Goal: Task Accomplishment & Management: Manage account settings

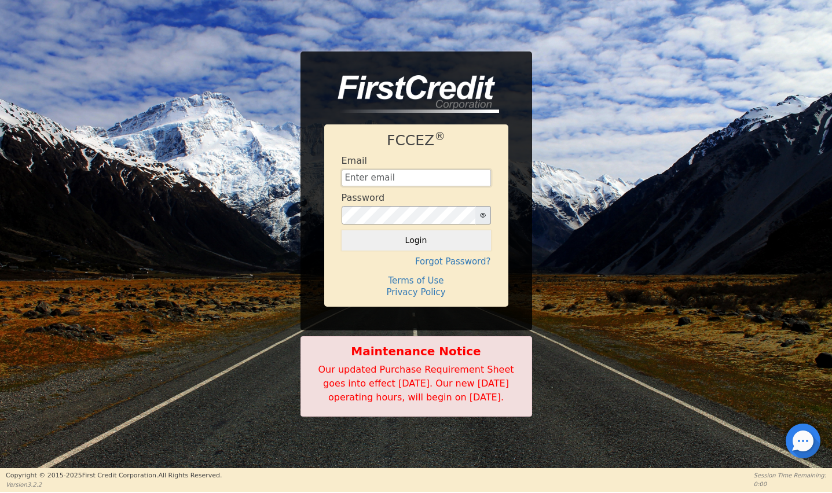
click at [412, 172] on input "text" at bounding box center [416, 178] width 149 height 17
type input "financing@showthebow.info"
click at [430, 230] on button "Login" at bounding box center [416, 240] width 149 height 20
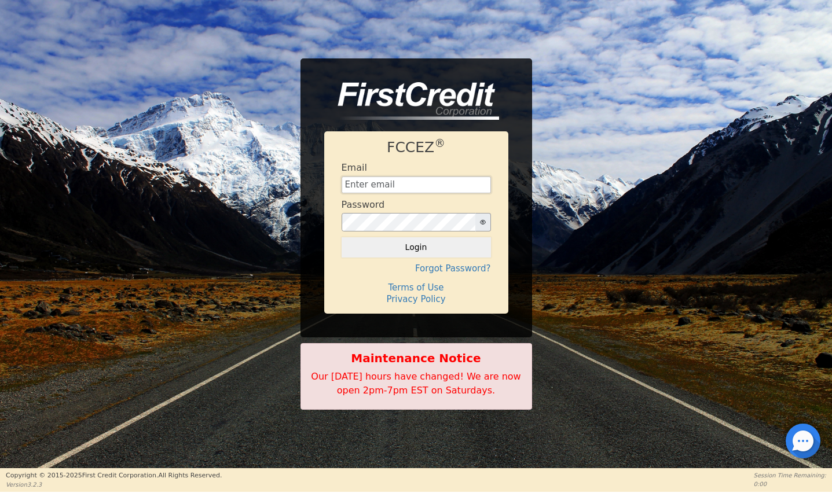
click at [385, 191] on input "text" at bounding box center [416, 185] width 149 height 17
type input "[EMAIL_ADDRESS][DOMAIN_NAME]"
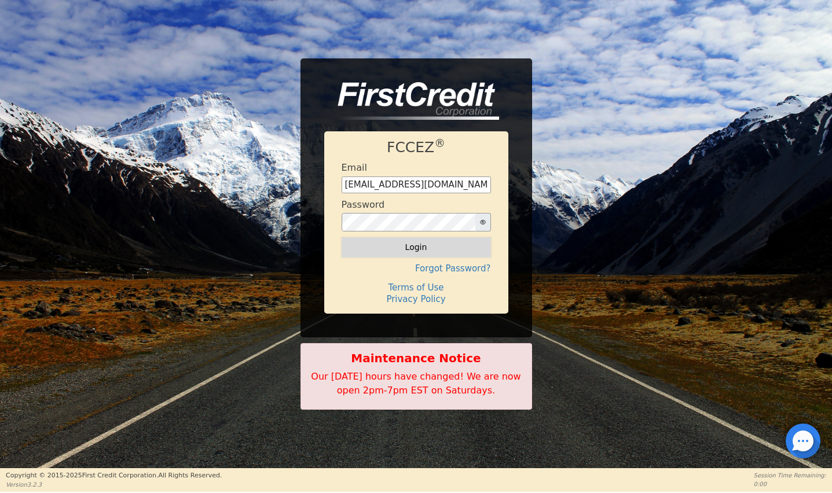
click at [404, 255] on button "Login" at bounding box center [416, 247] width 149 height 20
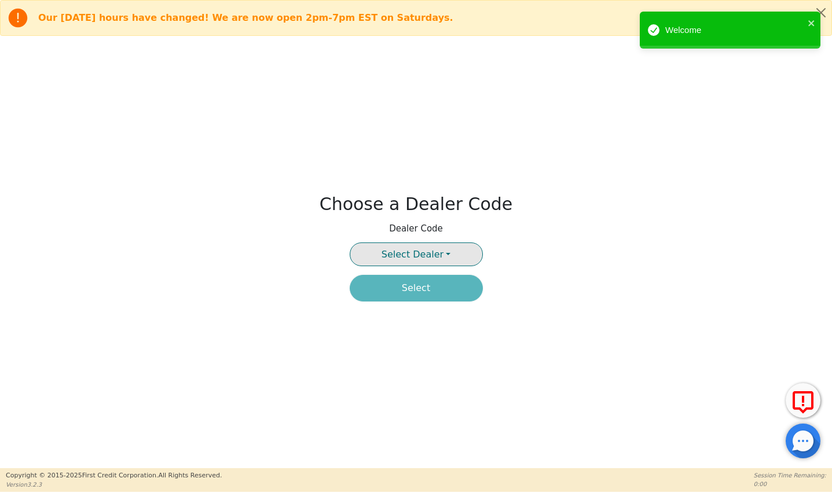
click at [435, 251] on span "Select Dealer" at bounding box center [413, 254] width 62 height 11
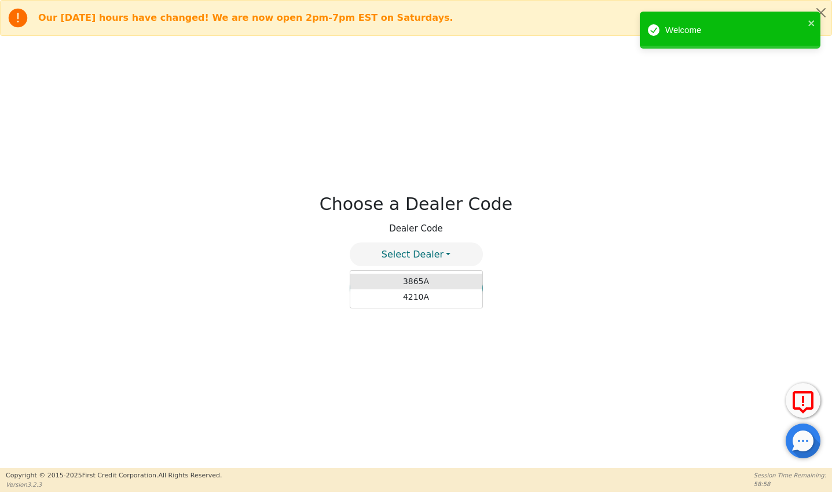
click at [420, 277] on link "3865A" at bounding box center [416, 282] width 132 height 16
click at [810, 25] on icon "close" at bounding box center [811, 23] width 6 height 6
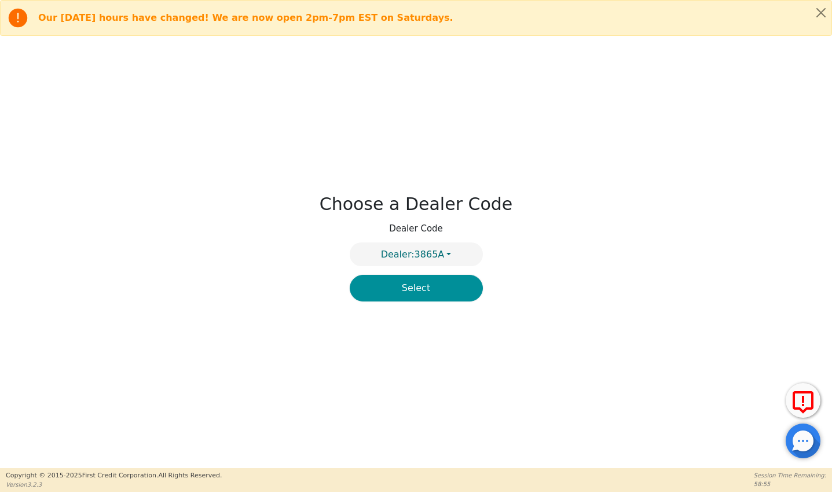
click at [445, 291] on button "Select" at bounding box center [416, 288] width 133 height 27
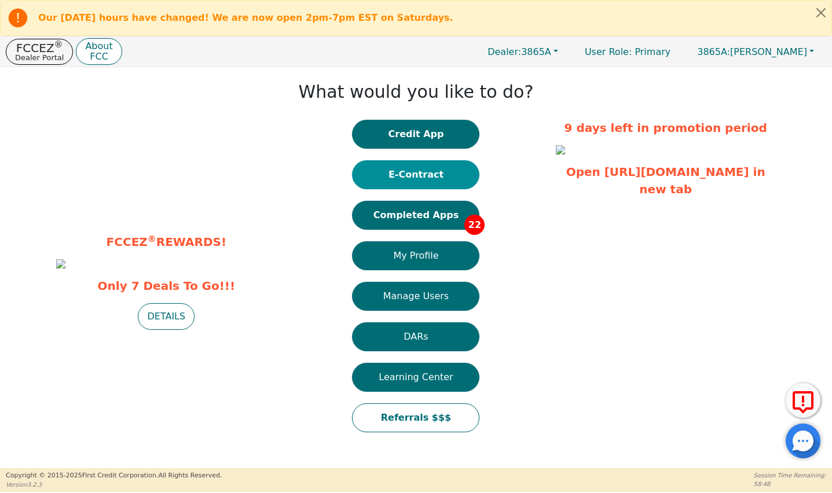
click at [432, 177] on button "E-Contract" at bounding box center [415, 174] width 127 height 29
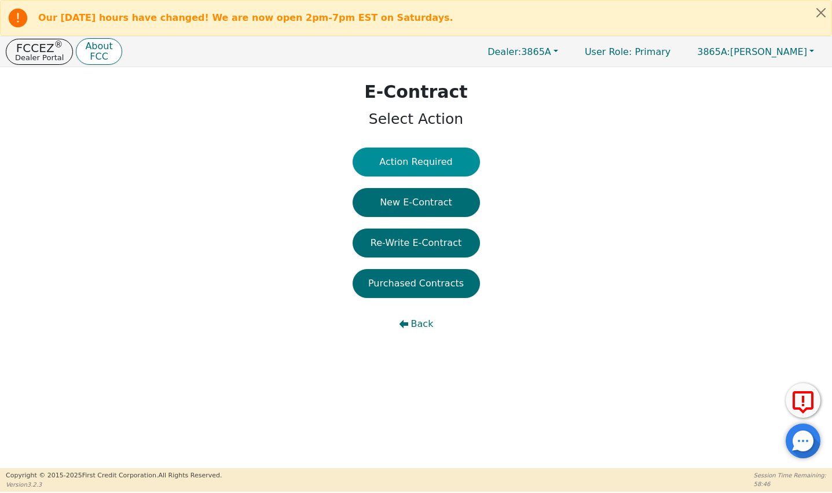
click at [404, 168] on button "Action Required" at bounding box center [416, 162] width 127 height 29
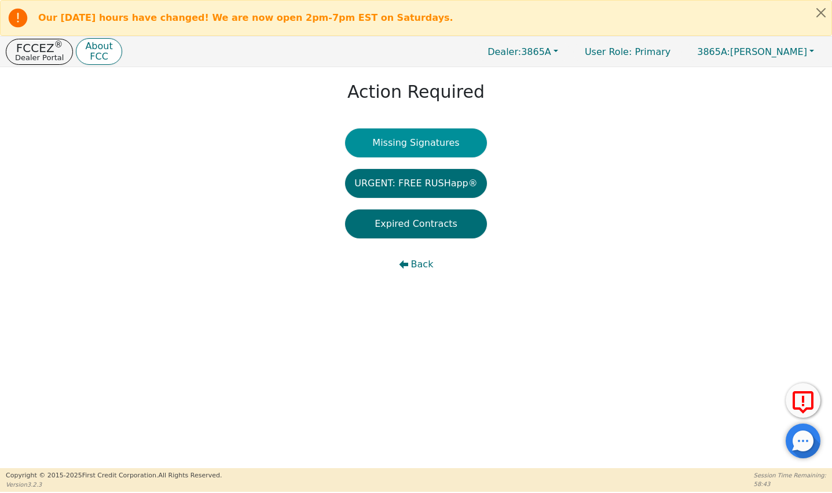
click at [401, 135] on button "Missing Signatures" at bounding box center [416, 143] width 142 height 29
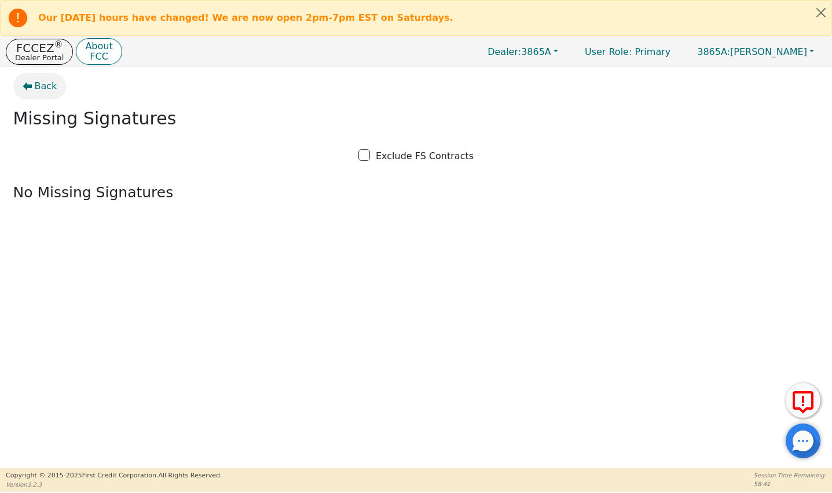
click at [31, 80] on button "Back" at bounding box center [39, 86] width 53 height 27
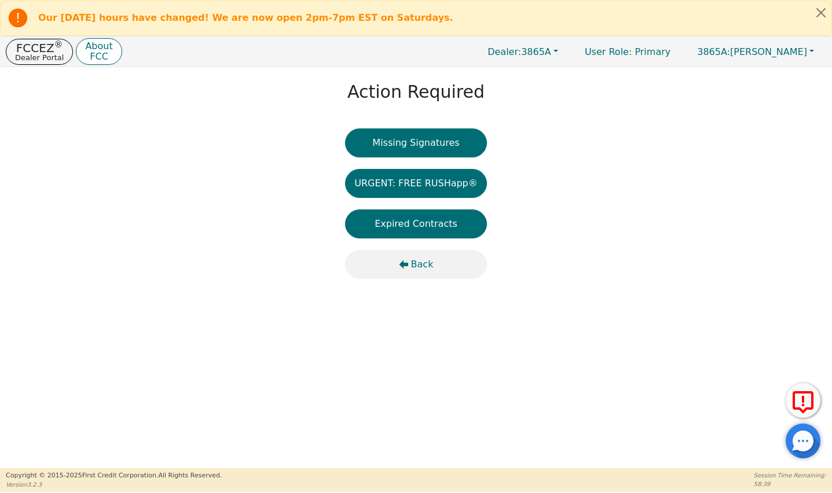
click at [411, 268] on button "Back" at bounding box center [416, 264] width 142 height 29
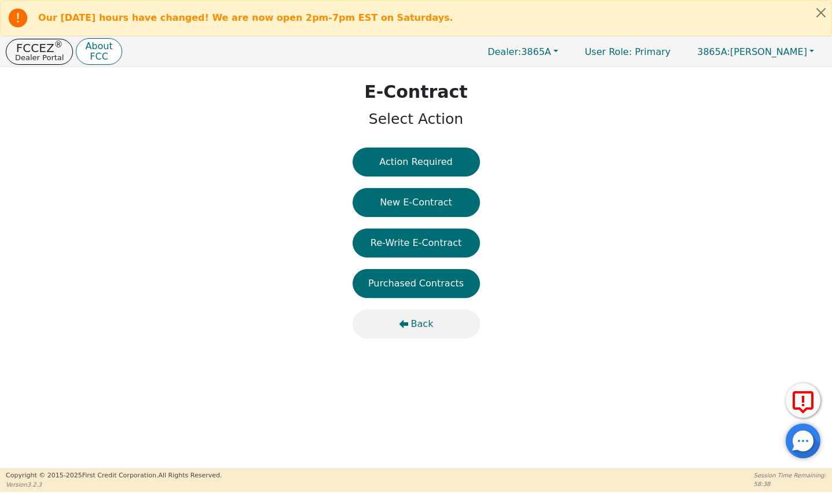
click at [413, 322] on span "Back" at bounding box center [422, 324] width 23 height 14
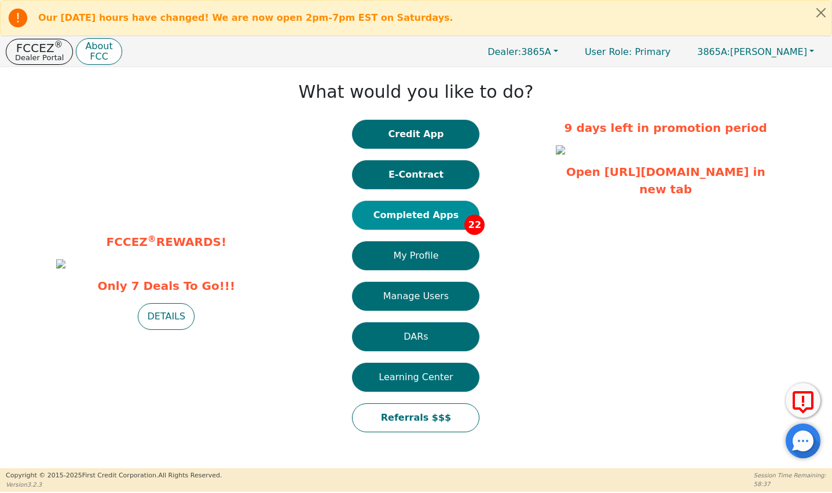
click at [409, 221] on button "Completed Apps 22" at bounding box center [415, 215] width 127 height 29
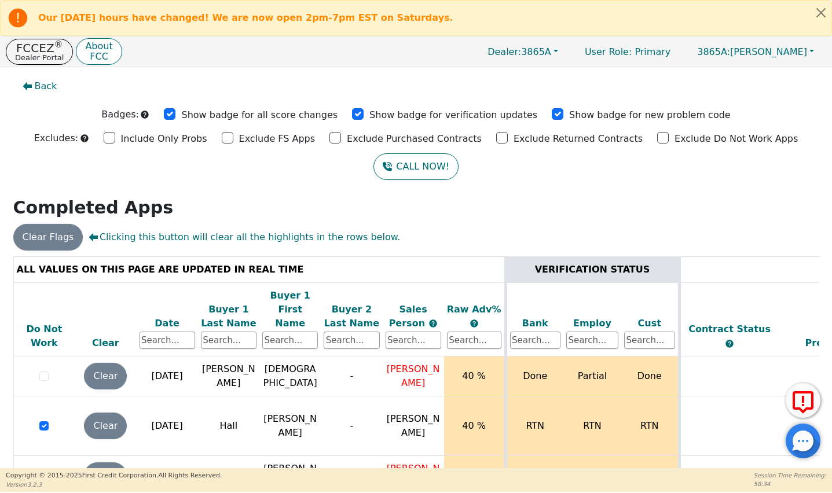
click at [163, 317] on div "Date" at bounding box center [168, 324] width 56 height 14
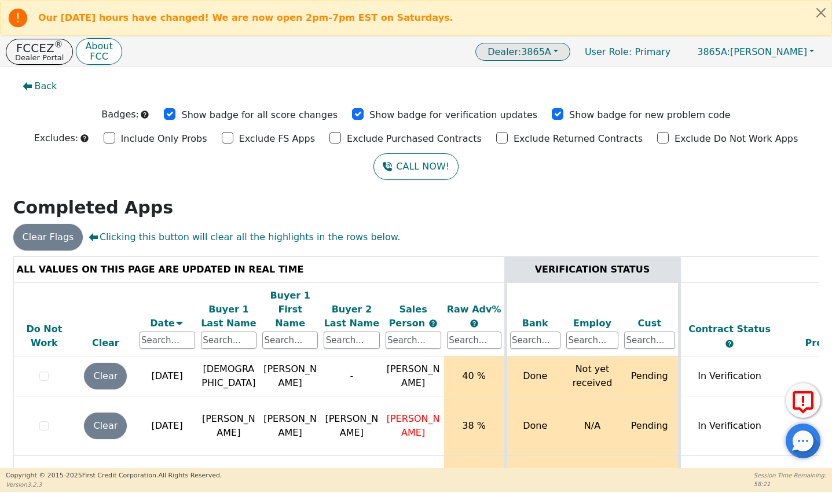
click at [551, 52] on span "Dealer: 3865A" at bounding box center [520, 51] width 64 height 11
click at [558, 87] on link "4210A" at bounding box center [523, 91] width 91 height 16
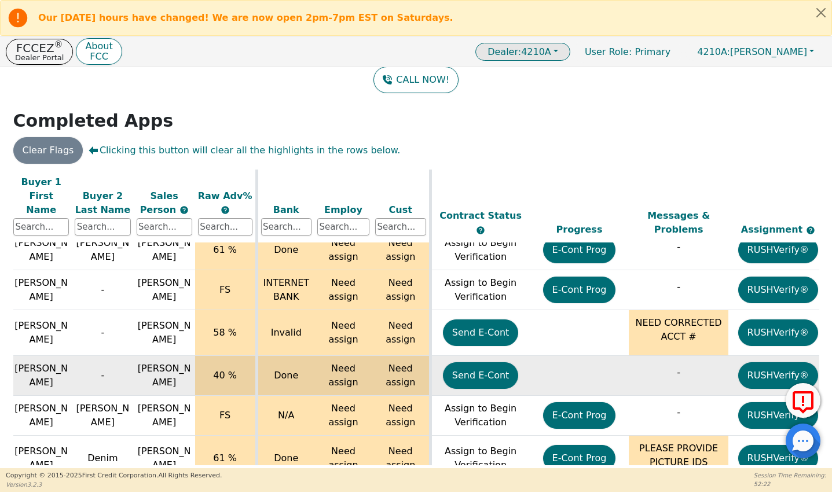
scroll to position [179, 0]
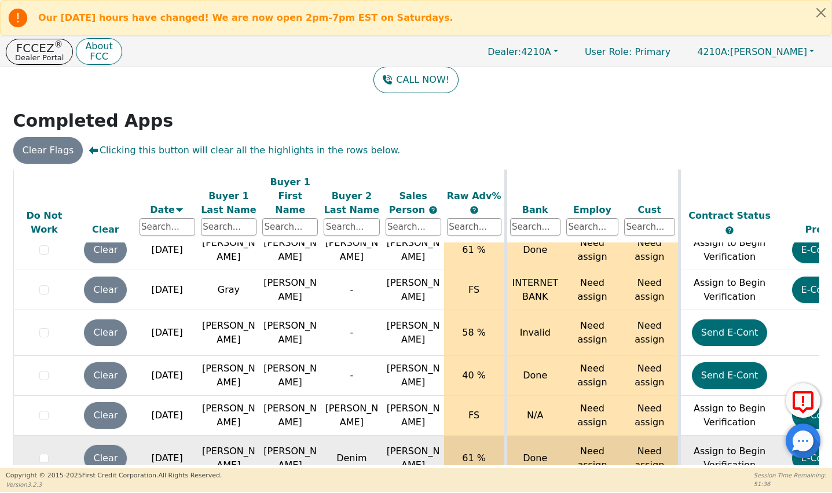
click at [50, 452] on div at bounding box center [45, 459] width 56 height 14
click at [42, 454] on input "checkbox" at bounding box center [43, 458] width 9 height 9
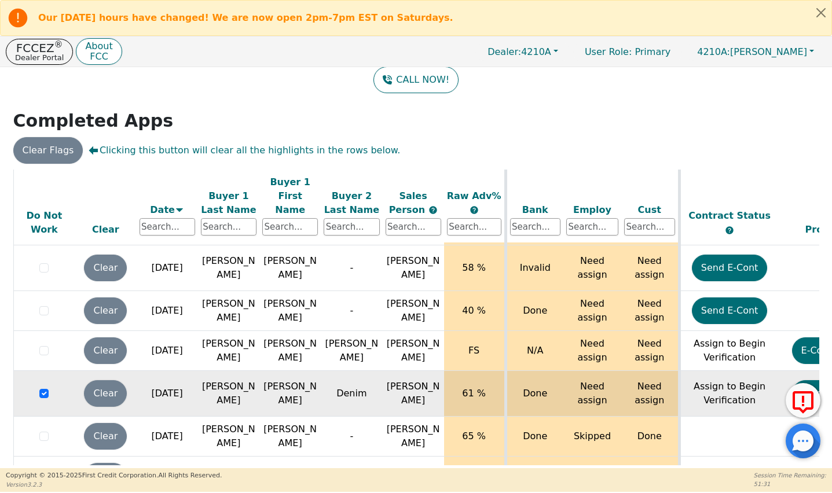
scroll to position [250, 0]
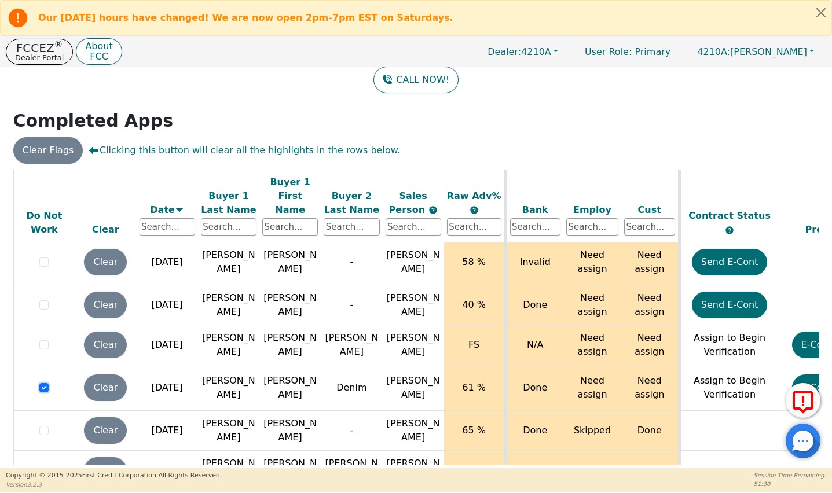
click at [46, 383] on input "checkbox" at bounding box center [43, 387] width 9 height 9
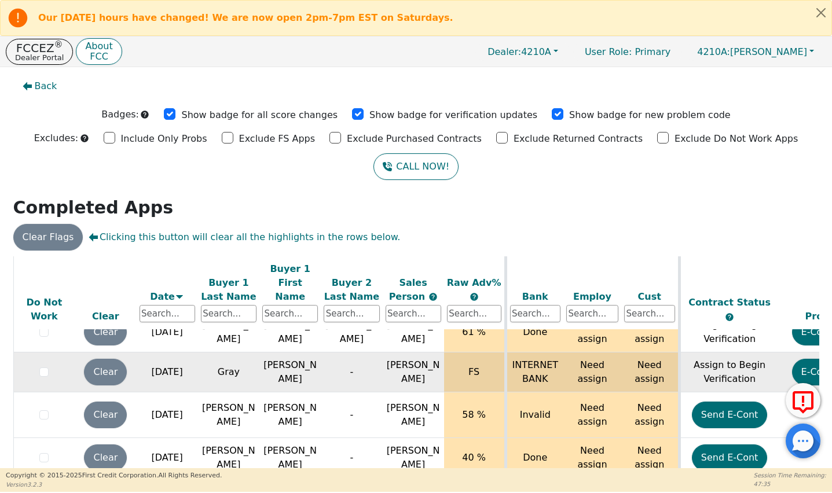
scroll to position [197, 0]
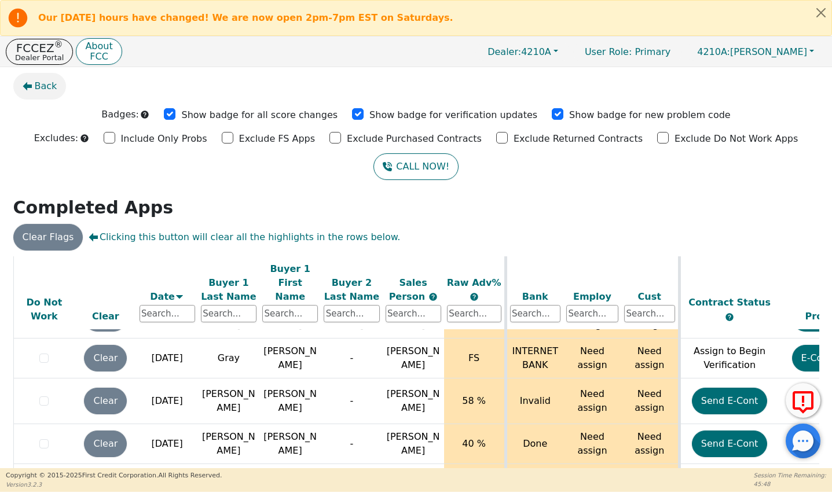
click at [41, 89] on span "Back" at bounding box center [46, 86] width 23 height 14
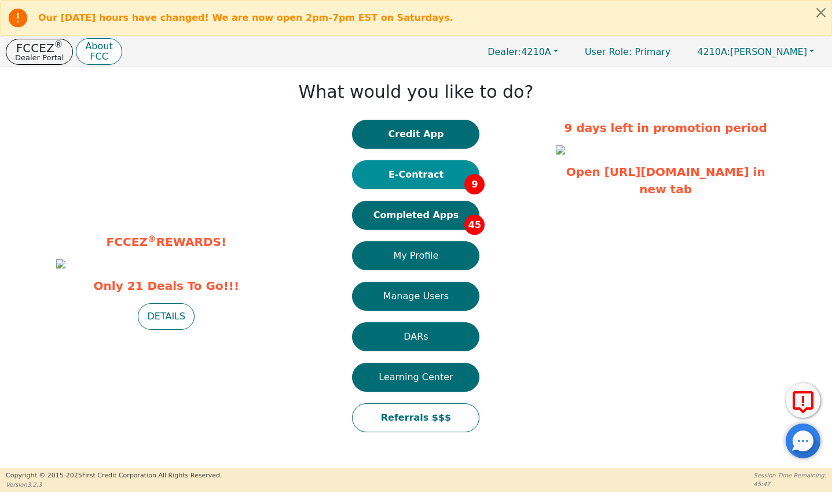
click at [410, 182] on button "E-Contract 9" at bounding box center [415, 174] width 127 height 29
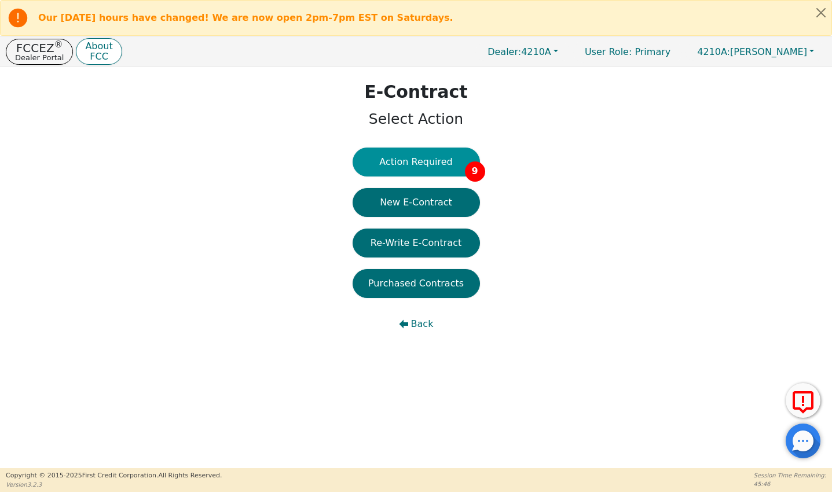
click at [439, 162] on button "Action Required 9" at bounding box center [416, 162] width 127 height 29
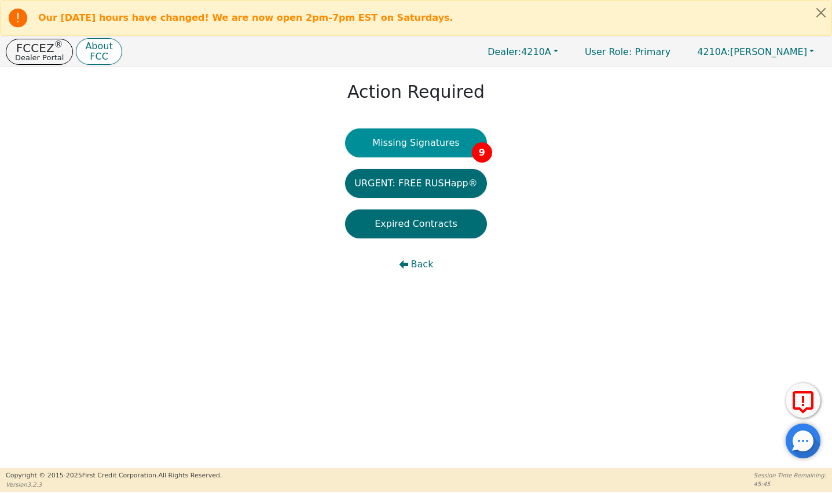
click at [434, 146] on button "Missing Signatures 9" at bounding box center [416, 143] width 142 height 29
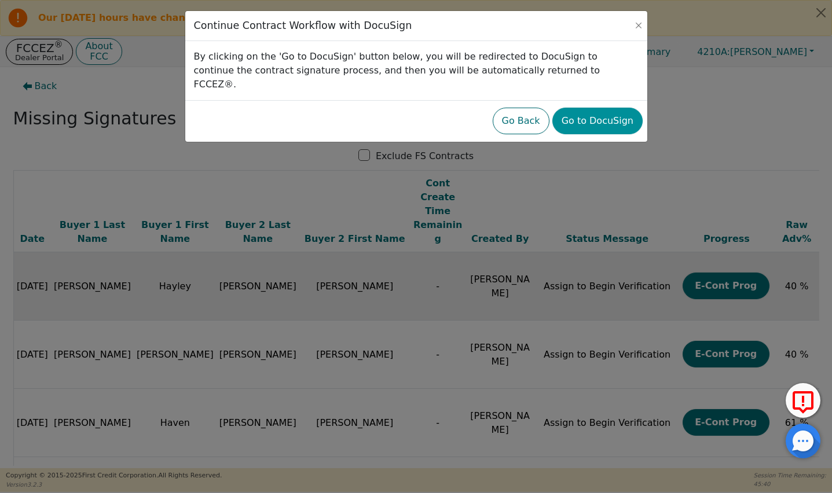
click at [601, 109] on button "Go to DocuSign" at bounding box center [597, 121] width 90 height 27
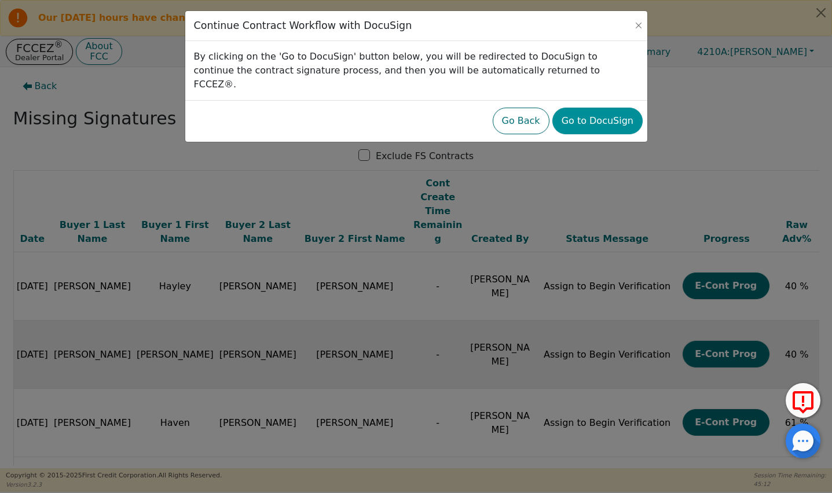
click at [580, 108] on button "Go to DocuSign" at bounding box center [597, 121] width 90 height 27
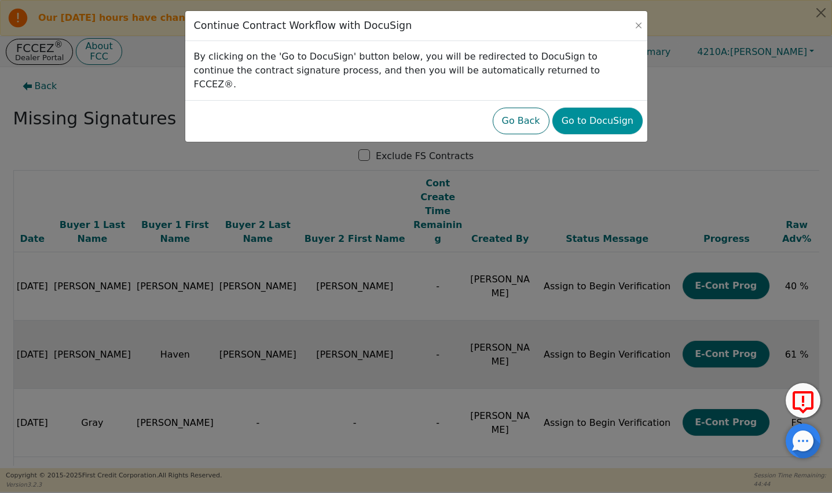
click at [589, 108] on button "Go to DocuSign" at bounding box center [597, 121] width 90 height 27
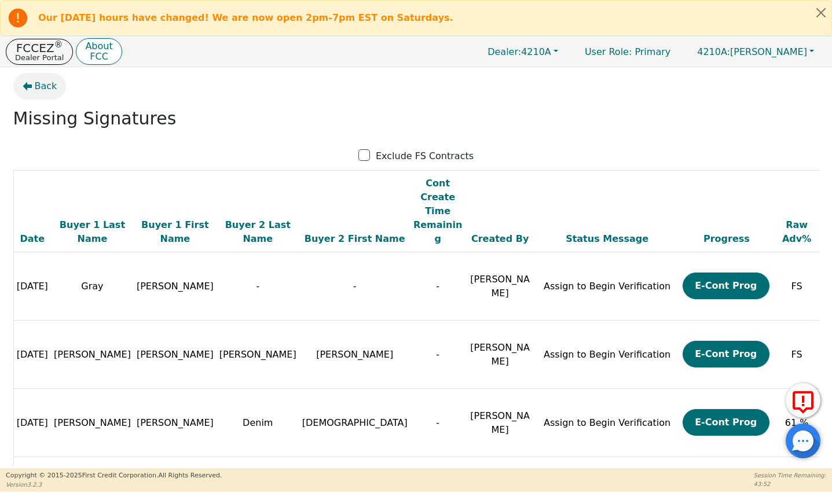
click at [38, 83] on span "Back" at bounding box center [46, 86] width 23 height 14
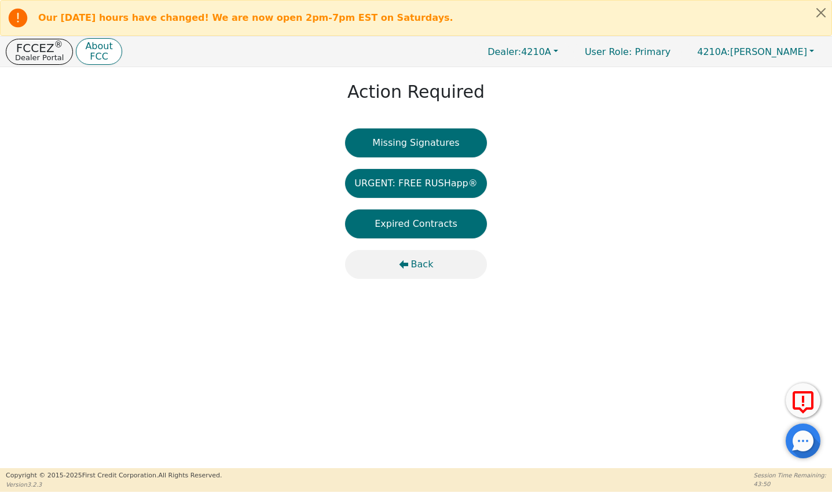
click at [423, 259] on span "Back" at bounding box center [422, 265] width 23 height 14
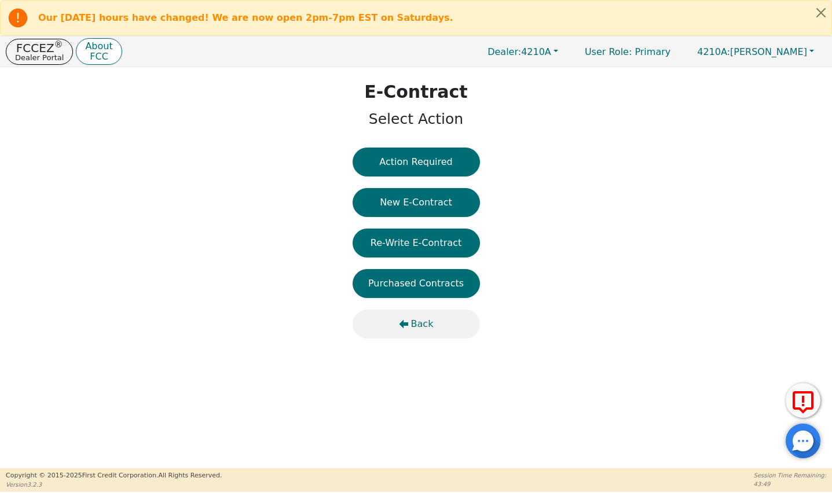
click at [419, 329] on span "Back" at bounding box center [422, 324] width 23 height 14
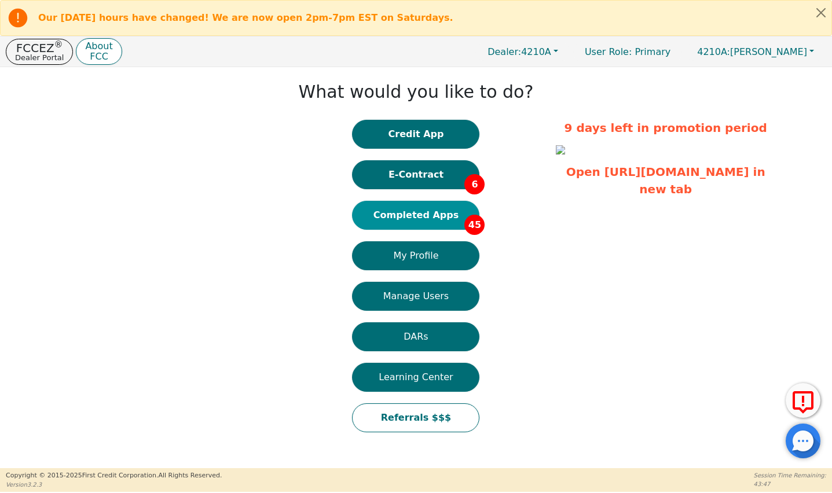
click at [450, 208] on button "Completed Apps 45" at bounding box center [415, 215] width 127 height 29
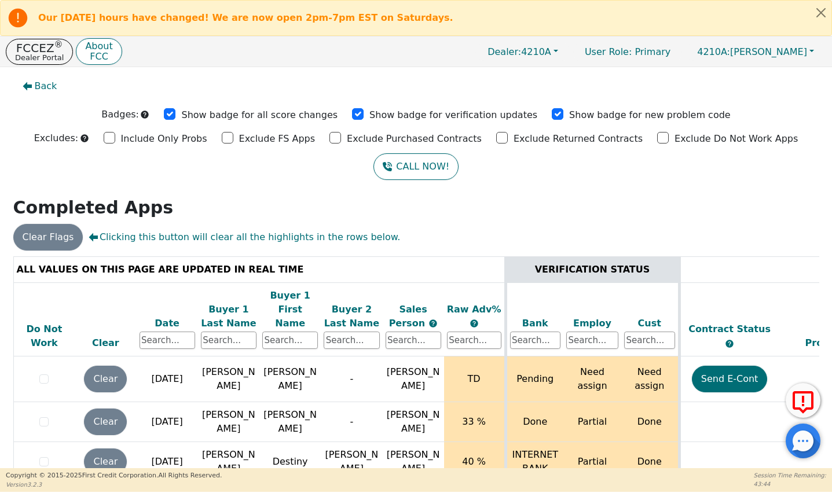
click at [177, 317] on div "Date" at bounding box center [168, 324] width 56 height 14
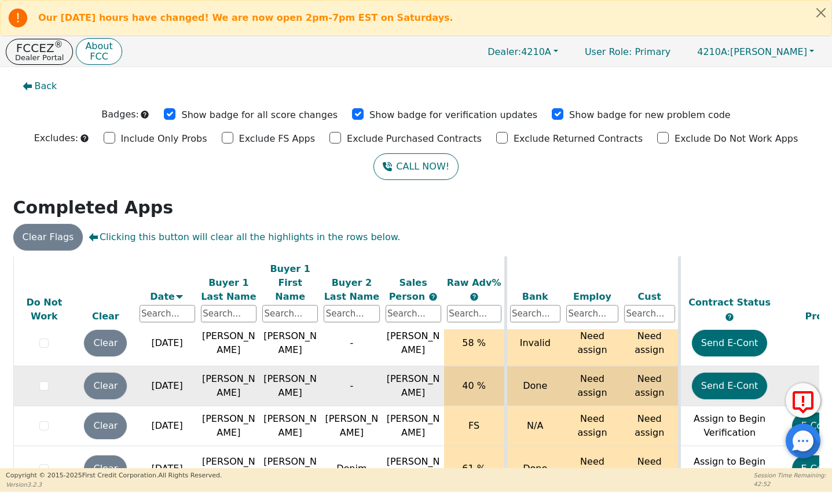
scroll to position [186, 0]
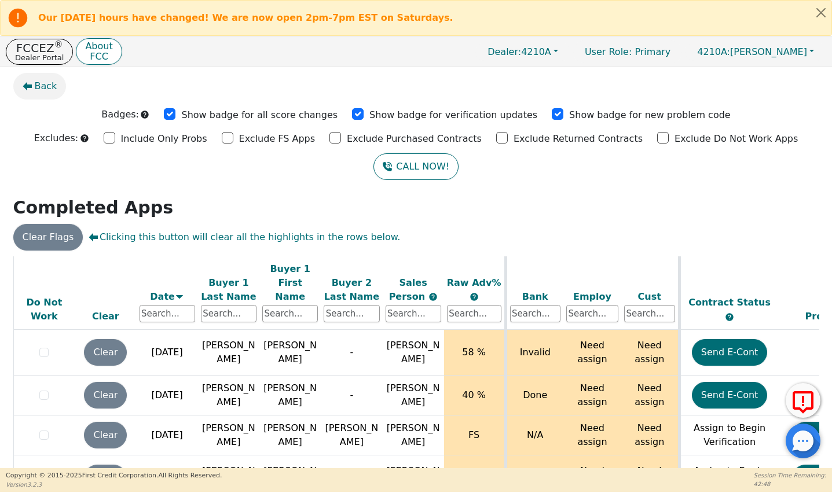
click at [43, 86] on span "Back" at bounding box center [46, 86] width 23 height 14
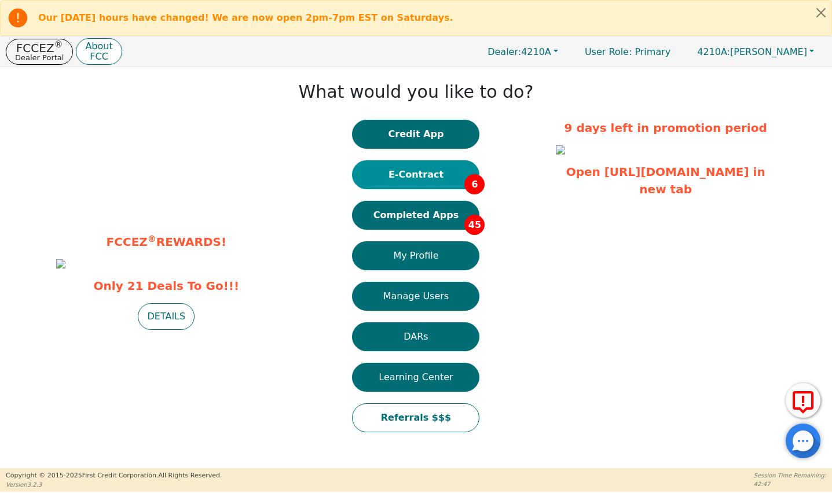
click at [444, 178] on button "E-Contract 6" at bounding box center [415, 174] width 127 height 29
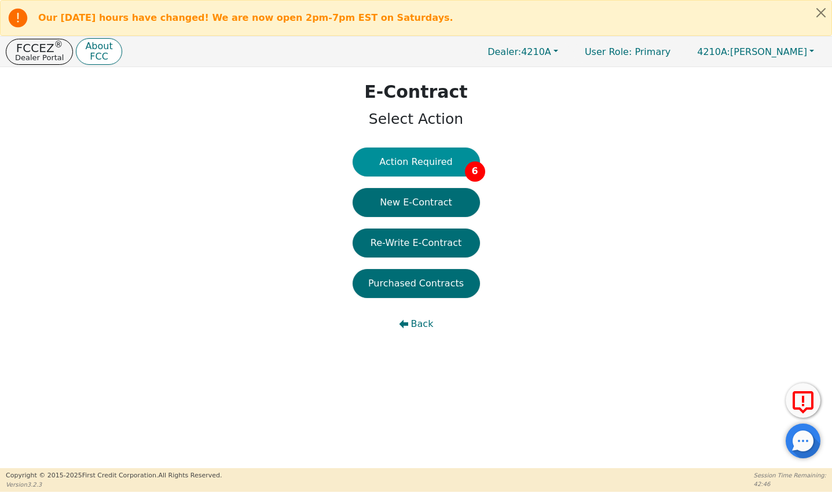
click at [435, 166] on button "Action Required 6" at bounding box center [416, 162] width 127 height 29
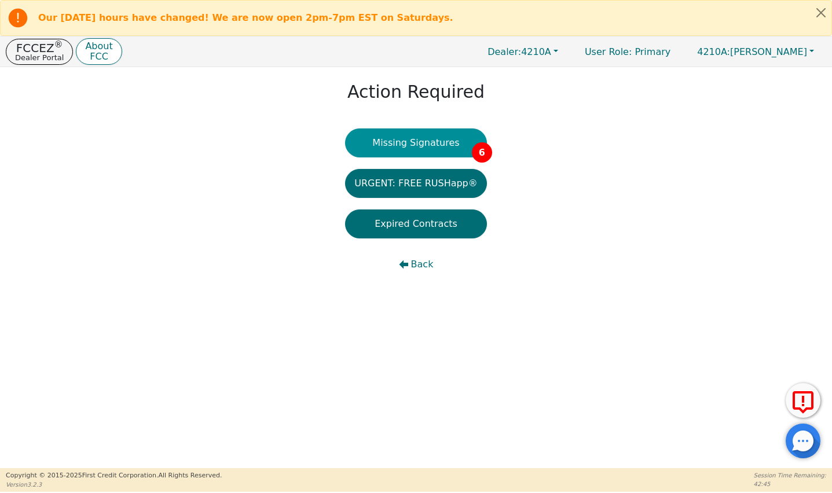
click at [429, 142] on button "Missing Signatures 6" at bounding box center [416, 143] width 142 height 29
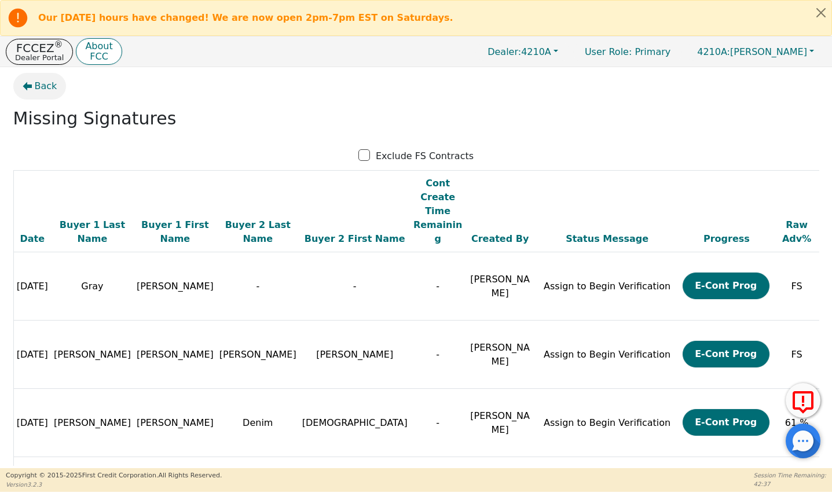
click at [33, 86] on button "Back" at bounding box center [39, 86] width 53 height 27
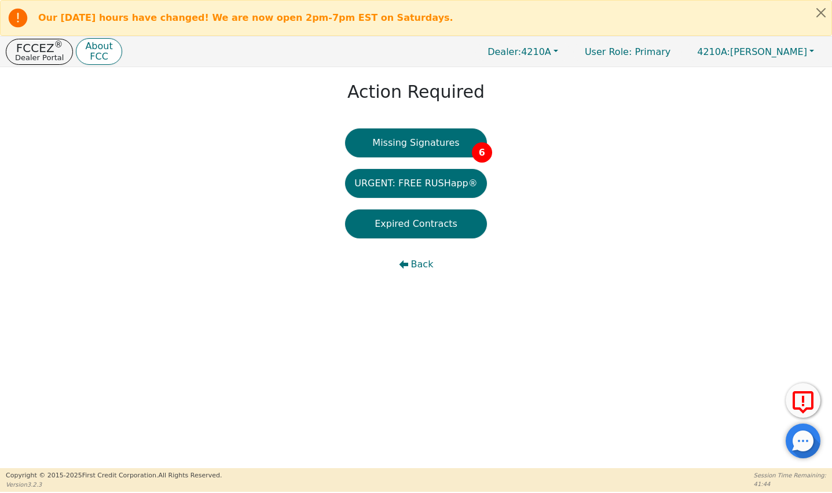
click at [572, 60] on div "Dealer: 4210A User Role : Primary 4210A: [PERSON_NAME]" at bounding box center [650, 52] width 351 height 23
click at [551, 57] on span "Dealer: 4210A" at bounding box center [520, 51] width 64 height 11
click at [568, 80] on link "3865A" at bounding box center [523, 75] width 91 height 16
click at [409, 267] on button "Back" at bounding box center [416, 264] width 142 height 29
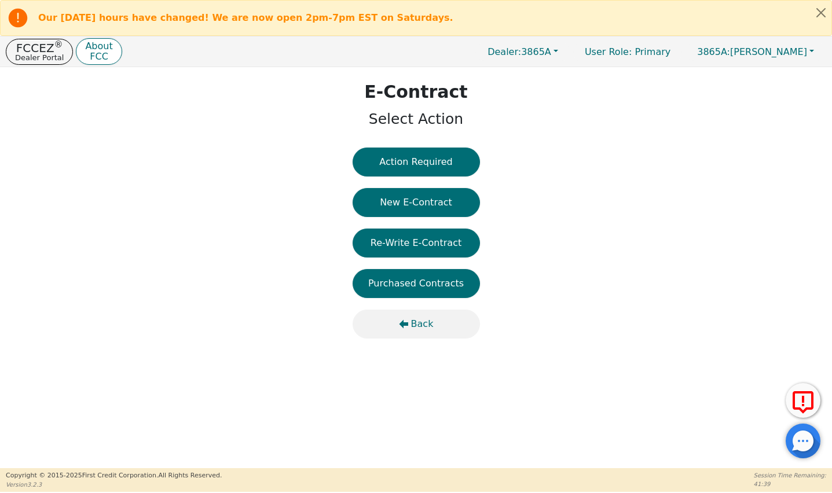
click at [411, 321] on span "Back" at bounding box center [422, 324] width 23 height 14
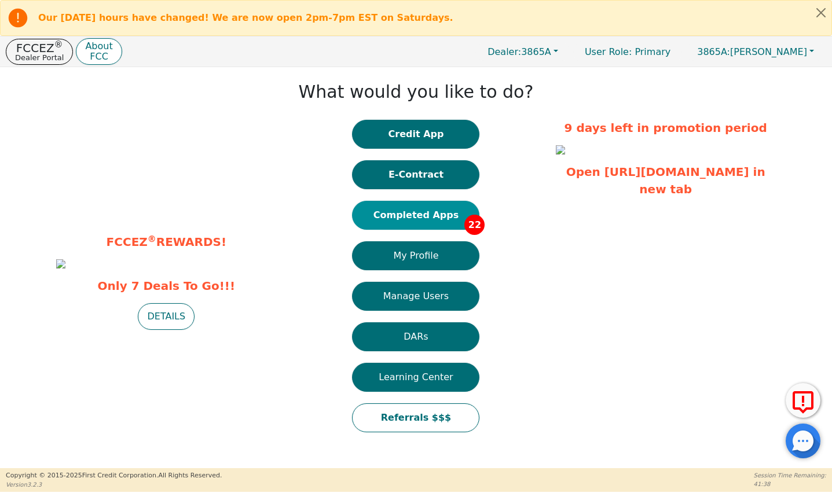
click at [402, 214] on button "Completed Apps 22" at bounding box center [415, 215] width 127 height 29
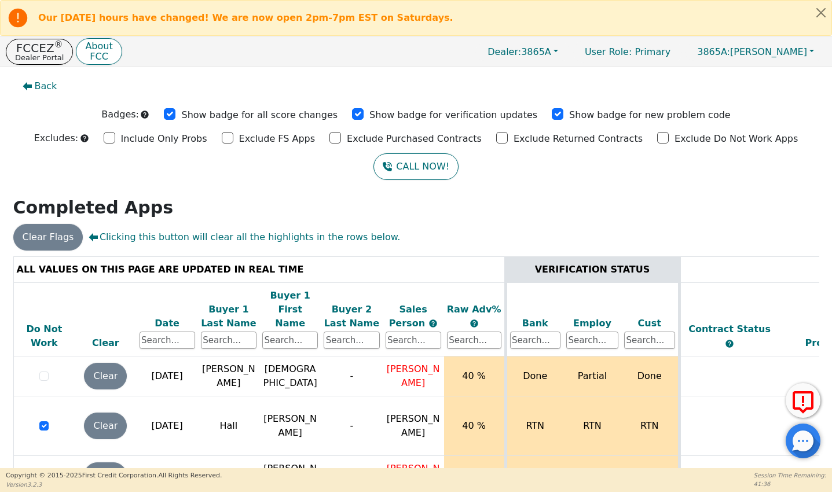
click at [168, 317] on div "Date" at bounding box center [168, 324] width 56 height 14
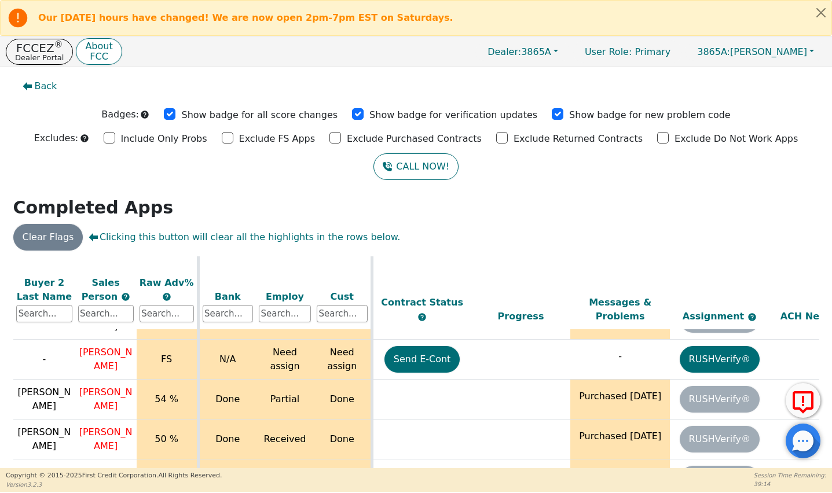
scroll to position [222, 307]
